Goal: Transaction & Acquisition: Obtain resource

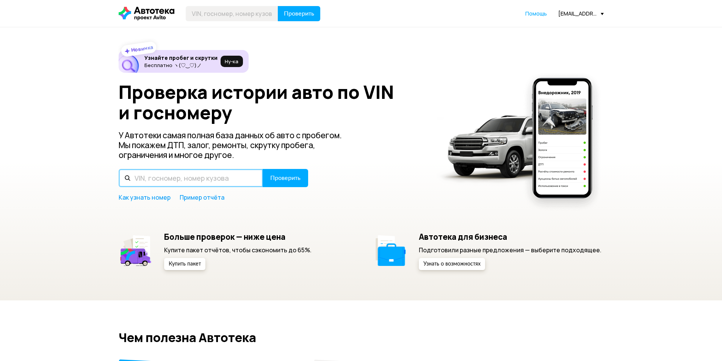
click at [192, 182] on input "text" at bounding box center [191, 178] width 144 height 18
type input "Р857МУ777"
click at [263, 169] on button "Проверить" at bounding box center [285, 178] width 45 height 18
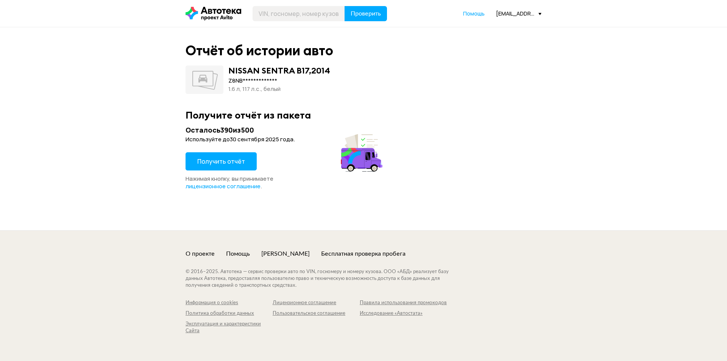
click at [211, 156] on button "Получить отчёт" at bounding box center [221, 161] width 71 height 18
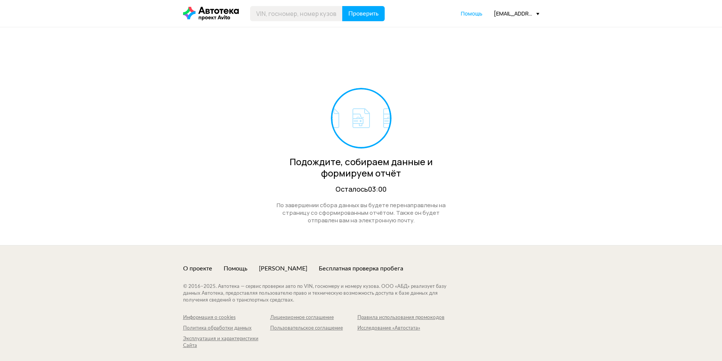
click at [501, 9] on div "Проверить Помощь seliverstov.s@favorit-motors.ru" at bounding box center [361, 13] width 364 height 15
click at [504, 13] on div "[EMAIL_ADDRESS][DOMAIN_NAME]" at bounding box center [516, 13] width 45 height 7
click at [503, 23] on link "Отчёты" at bounding box center [501, 26] width 76 height 19
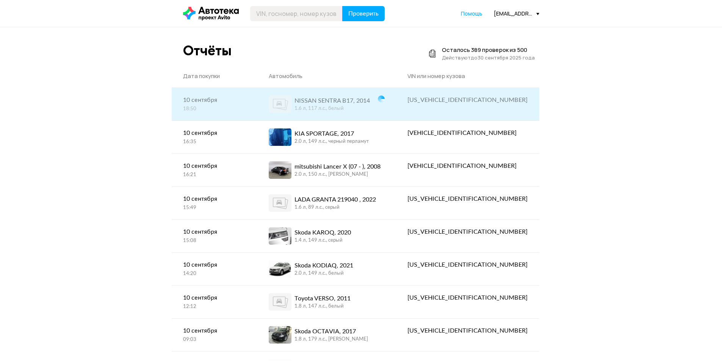
click at [495, 100] on div "Z8NBEAB1752245670" at bounding box center [467, 99] width 120 height 9
copy div "Z8NBEAB1752245670"
click at [361, 103] on div "NISSAN SENTRA B17, 2014" at bounding box center [331, 100] width 75 height 9
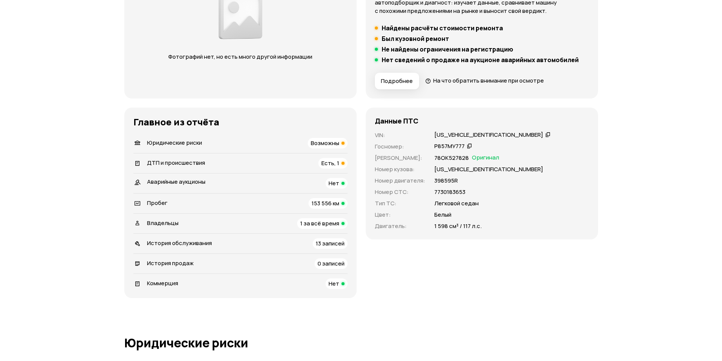
scroll to position [152, 0]
click at [315, 140] on span "Возможны" at bounding box center [325, 143] width 28 height 8
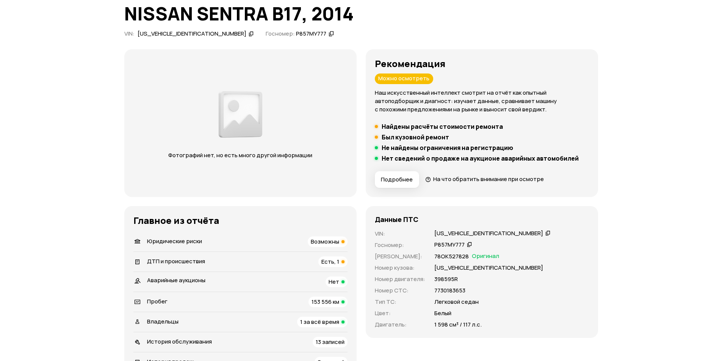
scroll to position [114, 0]
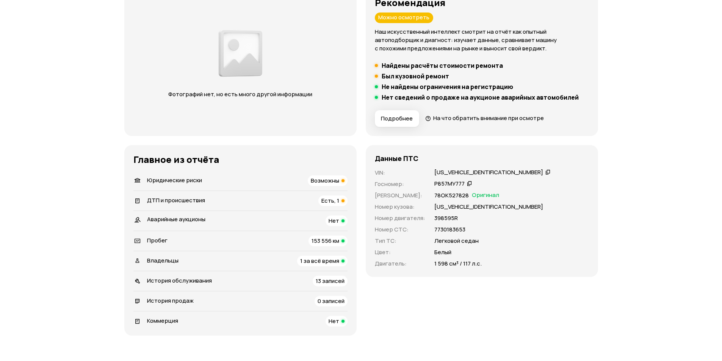
click at [463, 173] on div "Z8NBEAB1752245670" at bounding box center [488, 173] width 109 height 8
click at [183, 196] on span "ДТП и происшествия" at bounding box center [176, 200] width 58 height 8
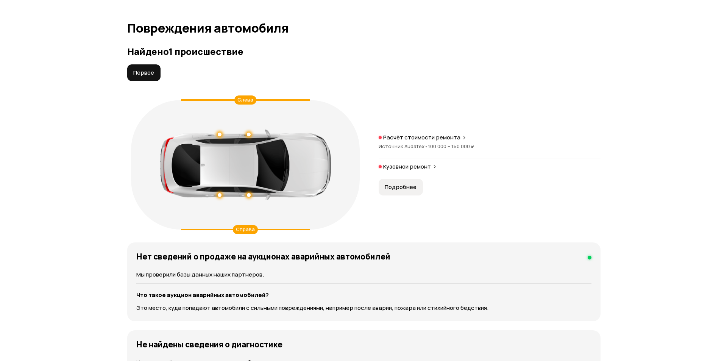
scroll to position [785, 0]
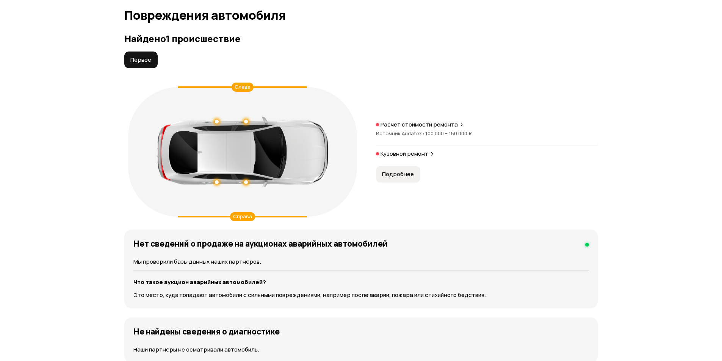
click at [397, 166] on button "Подробнее" at bounding box center [398, 174] width 44 height 17
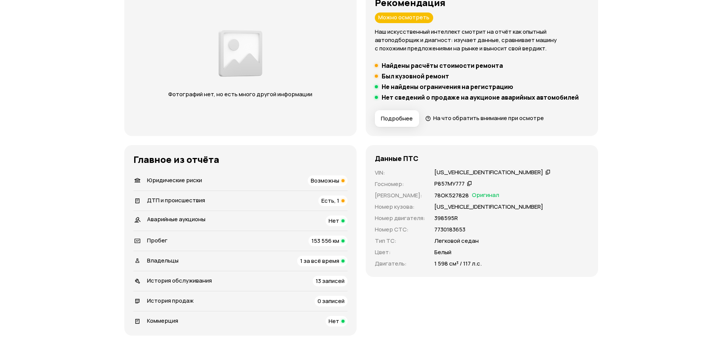
scroll to position [0, 0]
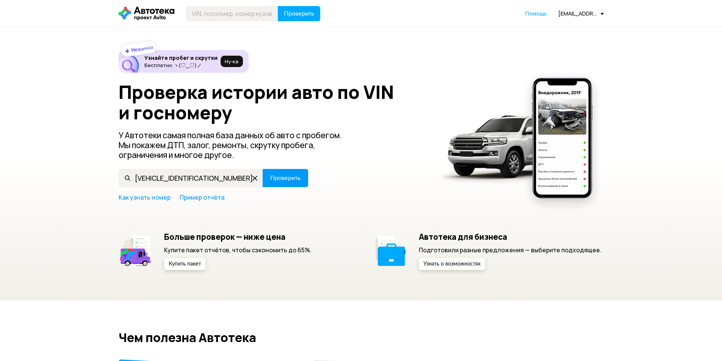
type input "[VEHICLE_IDENTIFICATION_NUMBER]"
click at [292, 170] on button "Проверить" at bounding box center [285, 178] width 45 height 18
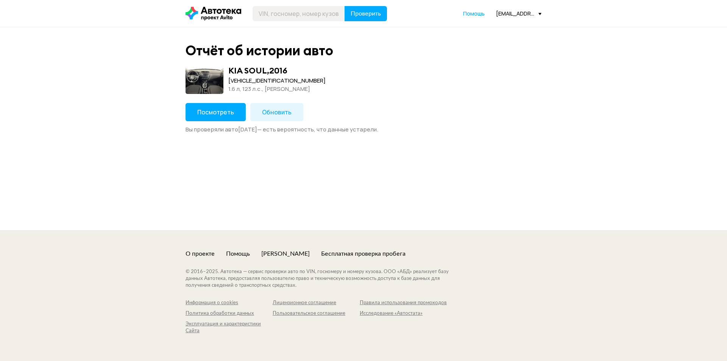
click at [267, 105] on button "Обновить" at bounding box center [276, 112] width 53 height 18
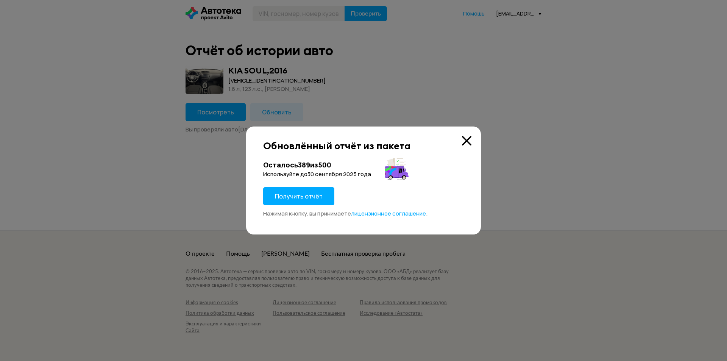
click at [303, 203] on button "Получить отчёт" at bounding box center [298, 196] width 71 height 18
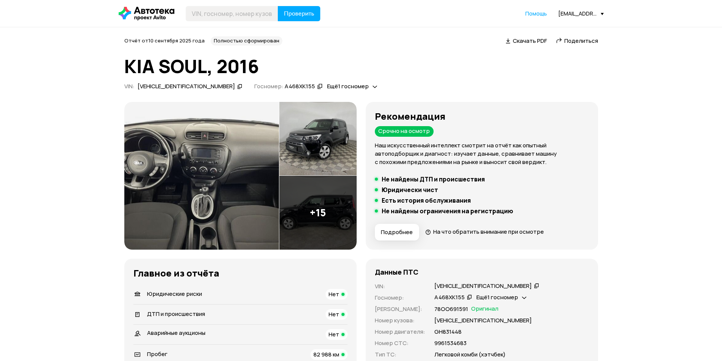
click at [515, 42] on span "Скачать PDF" at bounding box center [530, 41] width 34 height 8
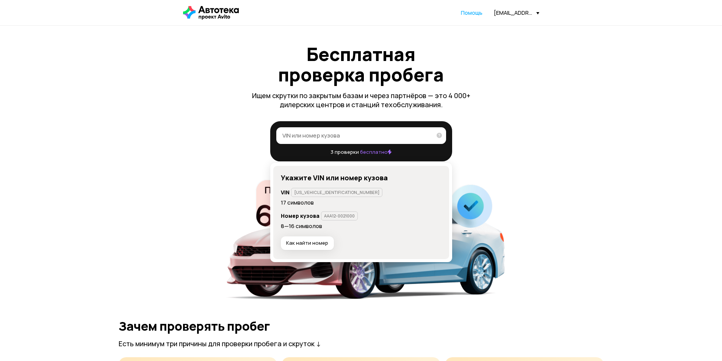
click at [338, 139] on input "VIN или номер кузова" at bounding box center [356, 135] width 149 height 8
paste input "[VEHICLE_IDENTIFICATION_NUMBER]"
type input "[VEHICLE_IDENTIFICATION_NUMBER]"
click at [443, 140] on label "XWEJN811BG0002357 XWEJN811BG0002357" at bounding box center [361, 135] width 170 height 17
click at [427, 139] on input "XWEJN811BG0002357" at bounding box center [354, 135] width 145 height 8
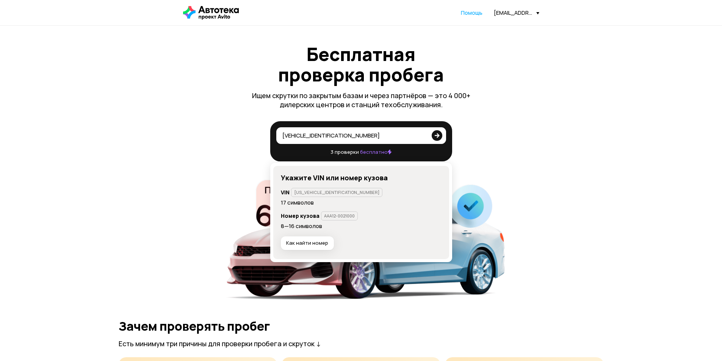
click at [441, 138] on icon at bounding box center [437, 134] width 11 height 15
click at [427, 138] on input "XWEJN811BG0002357" at bounding box center [354, 135] width 145 height 8
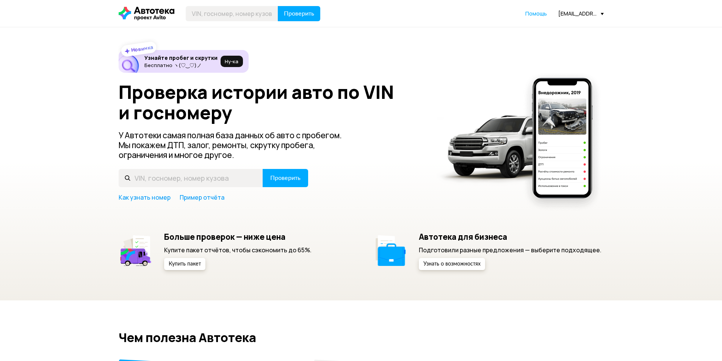
click at [582, 15] on div "[EMAIL_ADDRESS][DOMAIN_NAME]" at bounding box center [580, 13] width 45 height 7
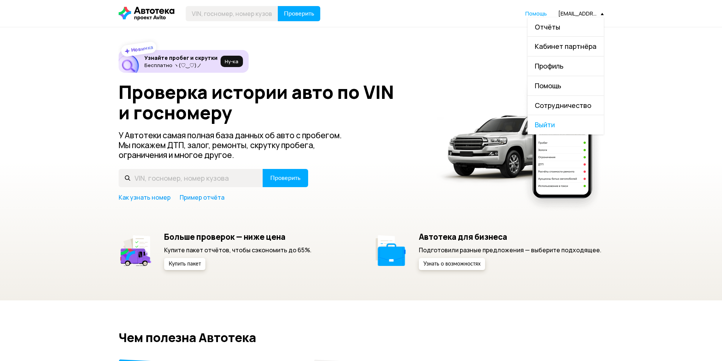
click at [579, 21] on link "Отчёты" at bounding box center [565, 26] width 76 height 19
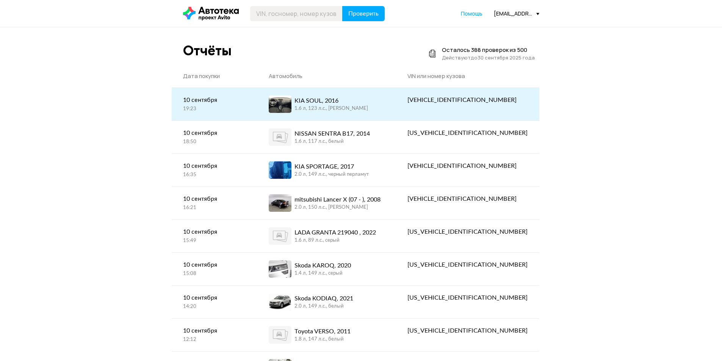
click at [385, 100] on div "KIA SOUL, 2016 1.6 л, 123 л.c., [PERSON_NAME]" at bounding box center [327, 103] width 116 height 17
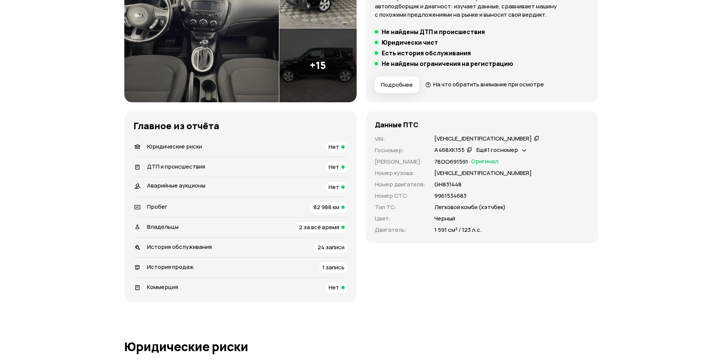
scroll to position [152, 0]
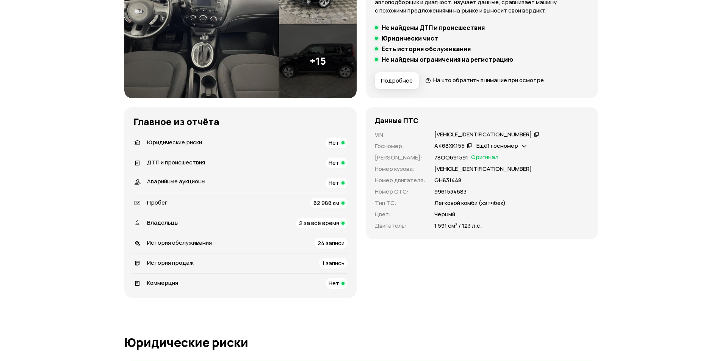
click at [208, 204] on div "Пробег 82 988 км" at bounding box center [240, 203] width 214 height 11
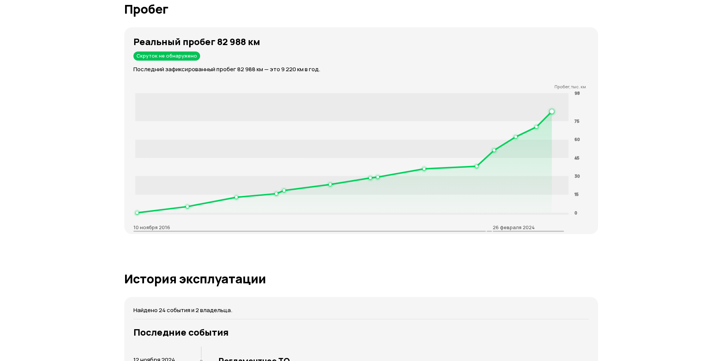
scroll to position [1266, 0]
